Goal: Task Accomplishment & Management: Manage account settings

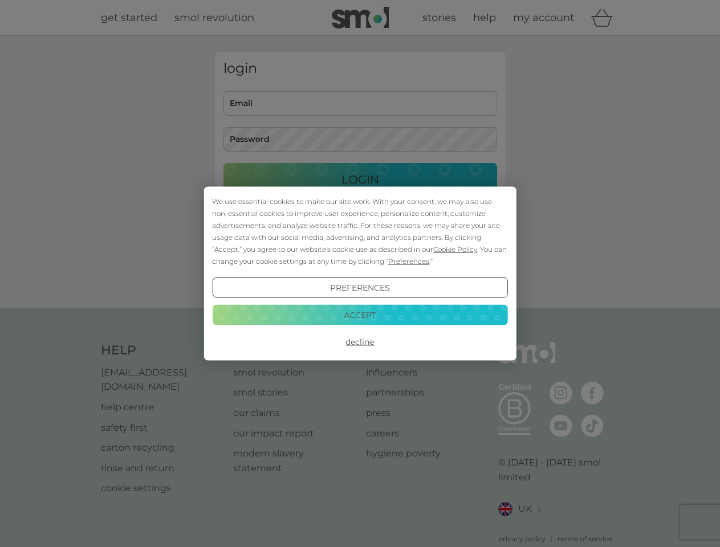
click at [451, 245] on span "Cookie Policy" at bounding box center [455, 249] width 44 height 9
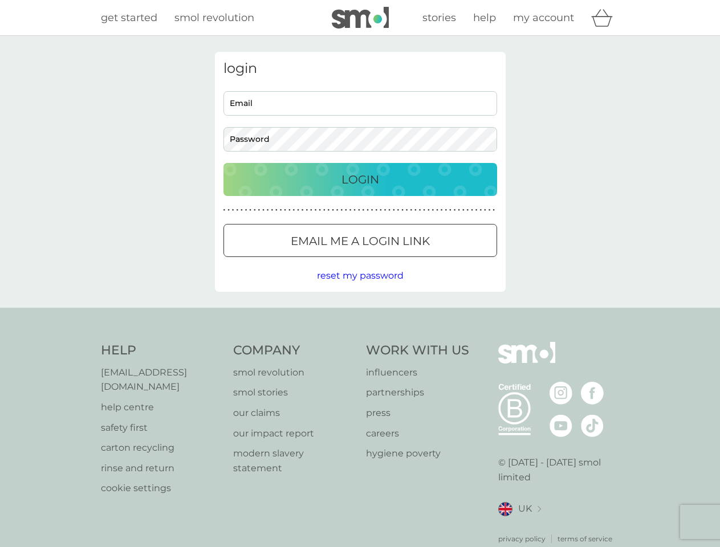
click at [374, 255] on button "Email me a login link" at bounding box center [361, 240] width 274 height 33
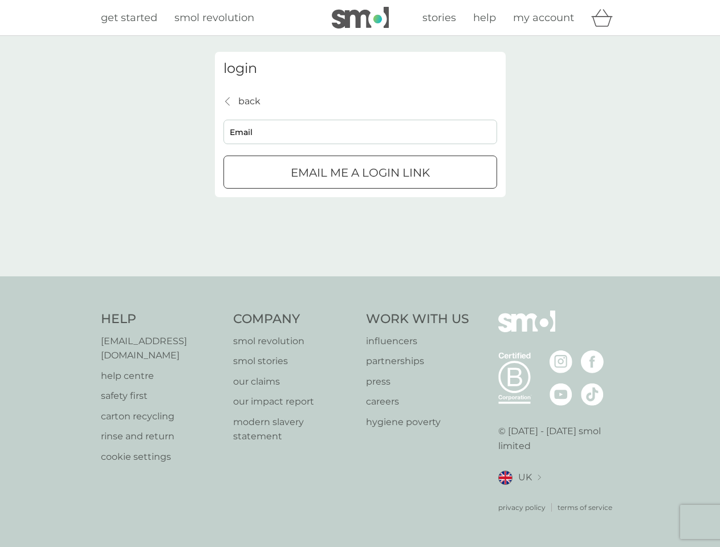
click at [360, 277] on div "login back back Email Email me a login link" at bounding box center [360, 156] width 720 height 241
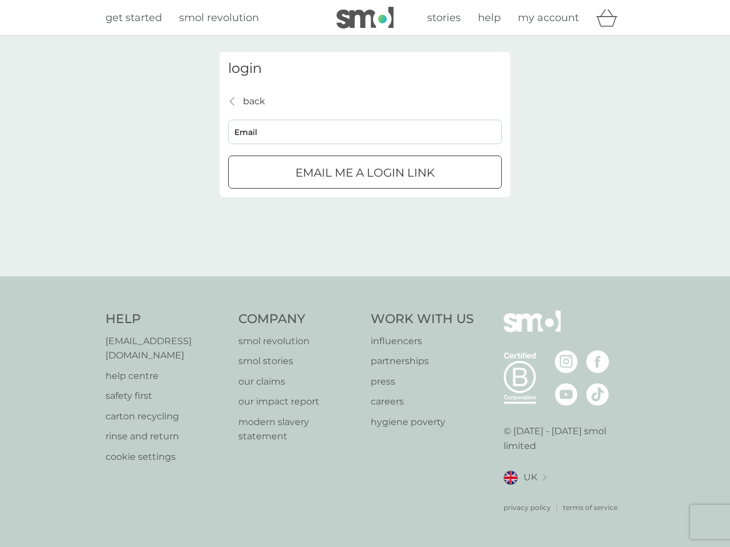
click at [360, 336] on div "Help [EMAIL_ADDRESS][DOMAIN_NAME] help centre safety first carton recycling rin…" at bounding box center [365, 412] width 519 height 202
click at [360, 310] on div "Help [EMAIL_ADDRESS][DOMAIN_NAME] help centre safety first carton recycling rin…" at bounding box center [365, 412] width 730 height 271
